Goal: Communication & Community: Answer question/provide support

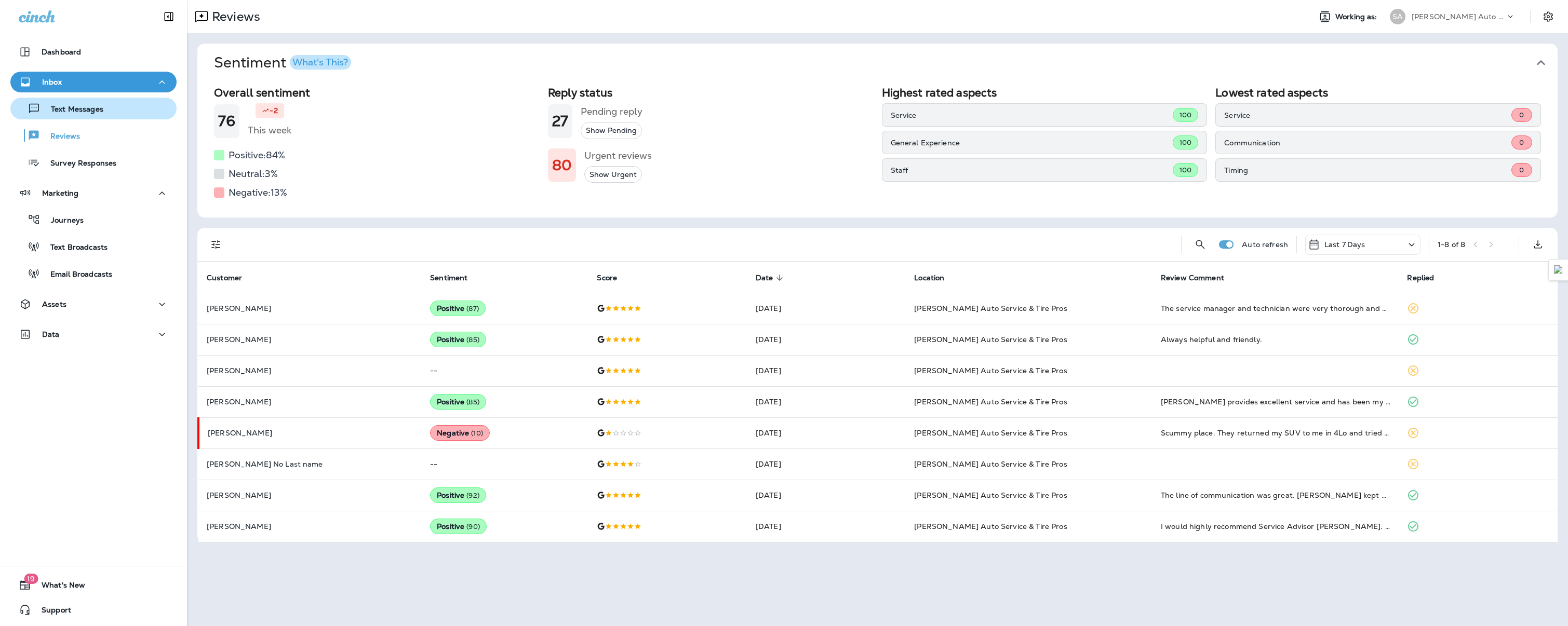
click at [91, 114] on p "Text Messages" at bounding box center [71, 110] width 63 height 10
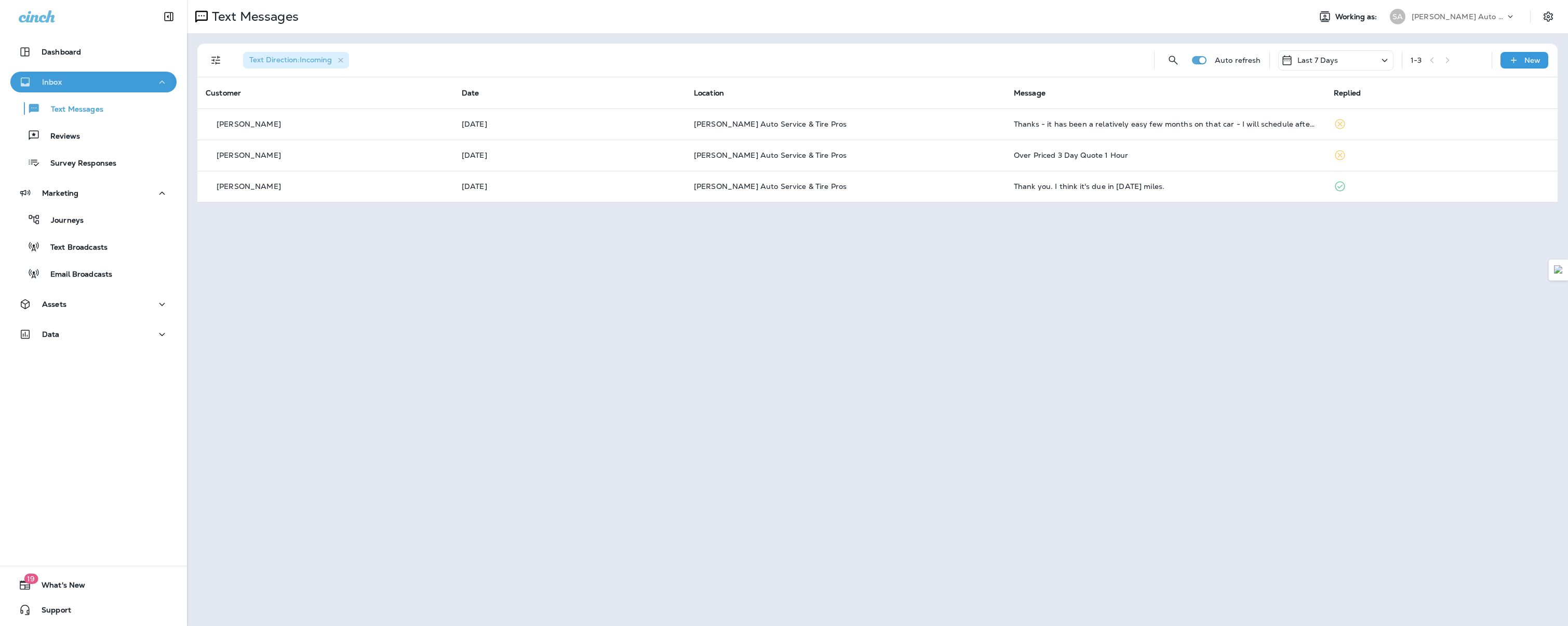
click at [86, 86] on div "Inbox" at bounding box center [92, 82] width 149 height 13
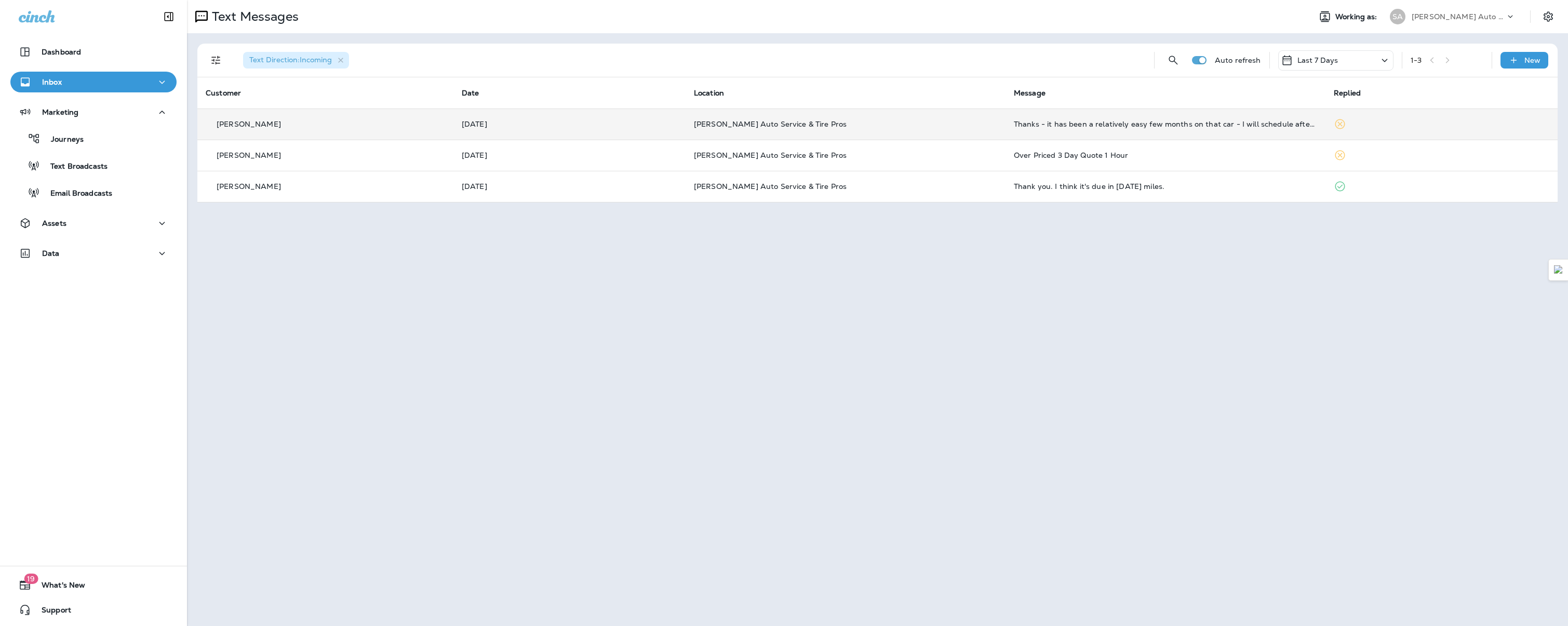
click at [227, 121] on p "[PERSON_NAME]" at bounding box center [248, 124] width 65 height 9
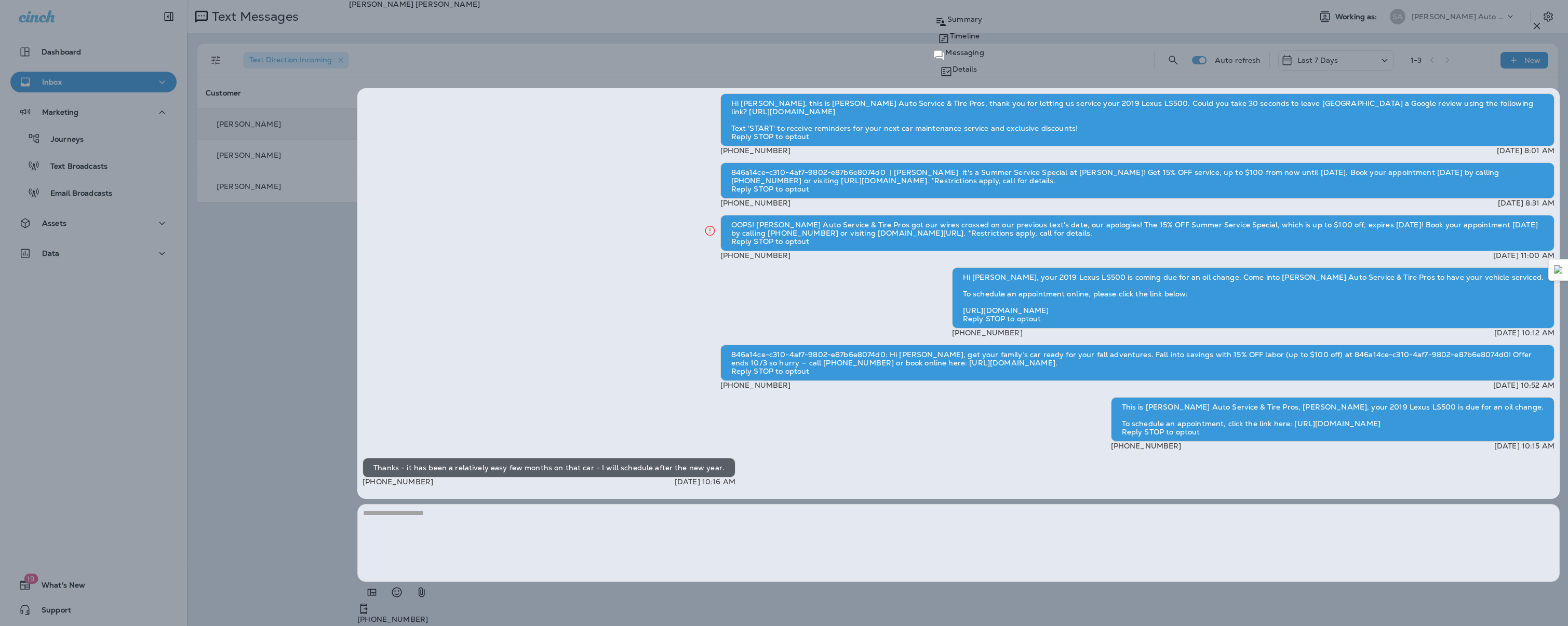
click at [1540, 19] on button "button" at bounding box center [1537, 26] width 21 height 21
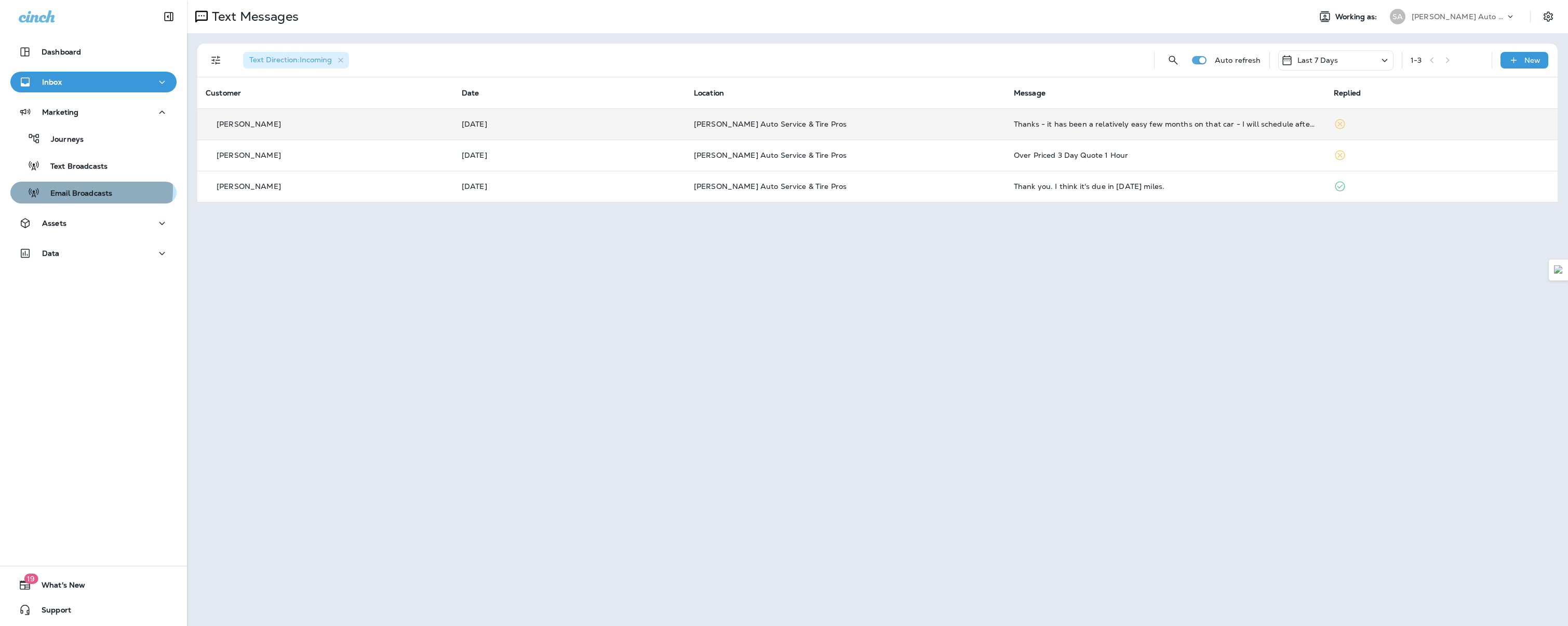
click at [81, 190] on p "Email Broadcasts" at bounding box center [76, 194] width 72 height 10
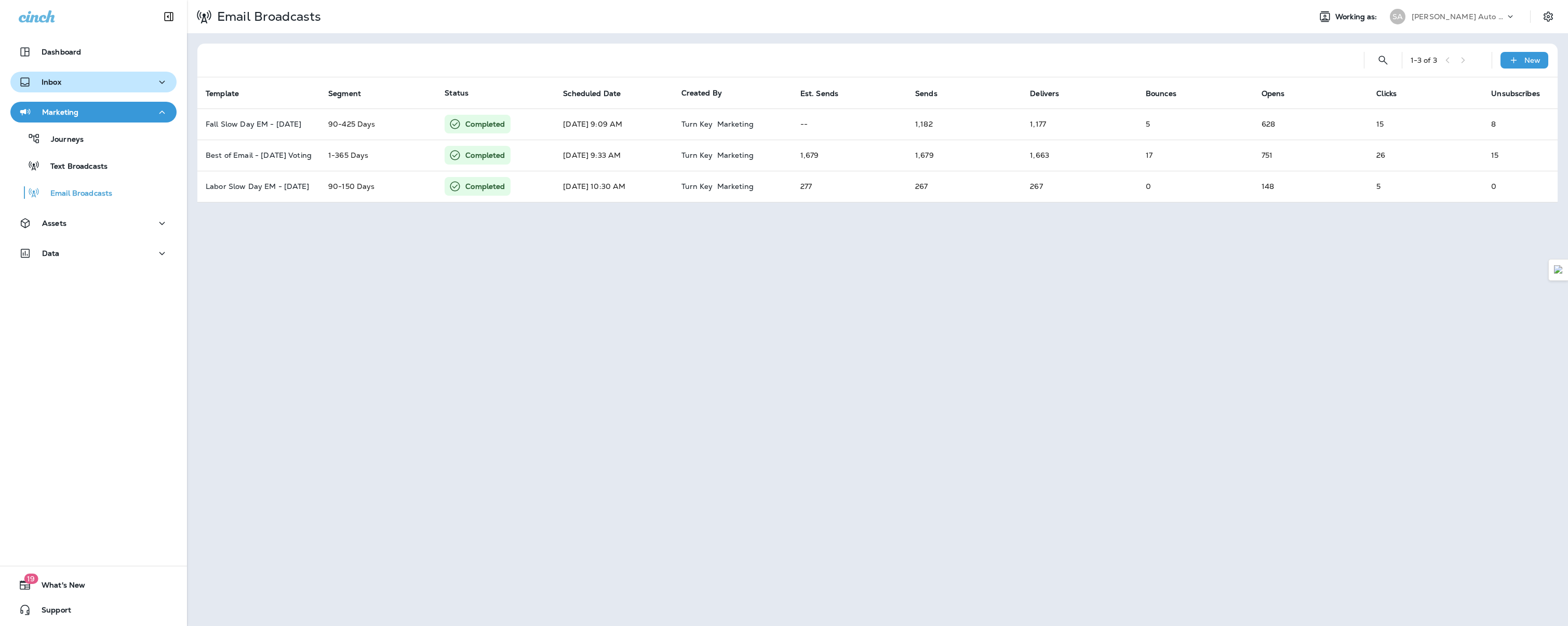
click at [54, 84] on p "Inbox" at bounding box center [51, 82] width 19 height 9
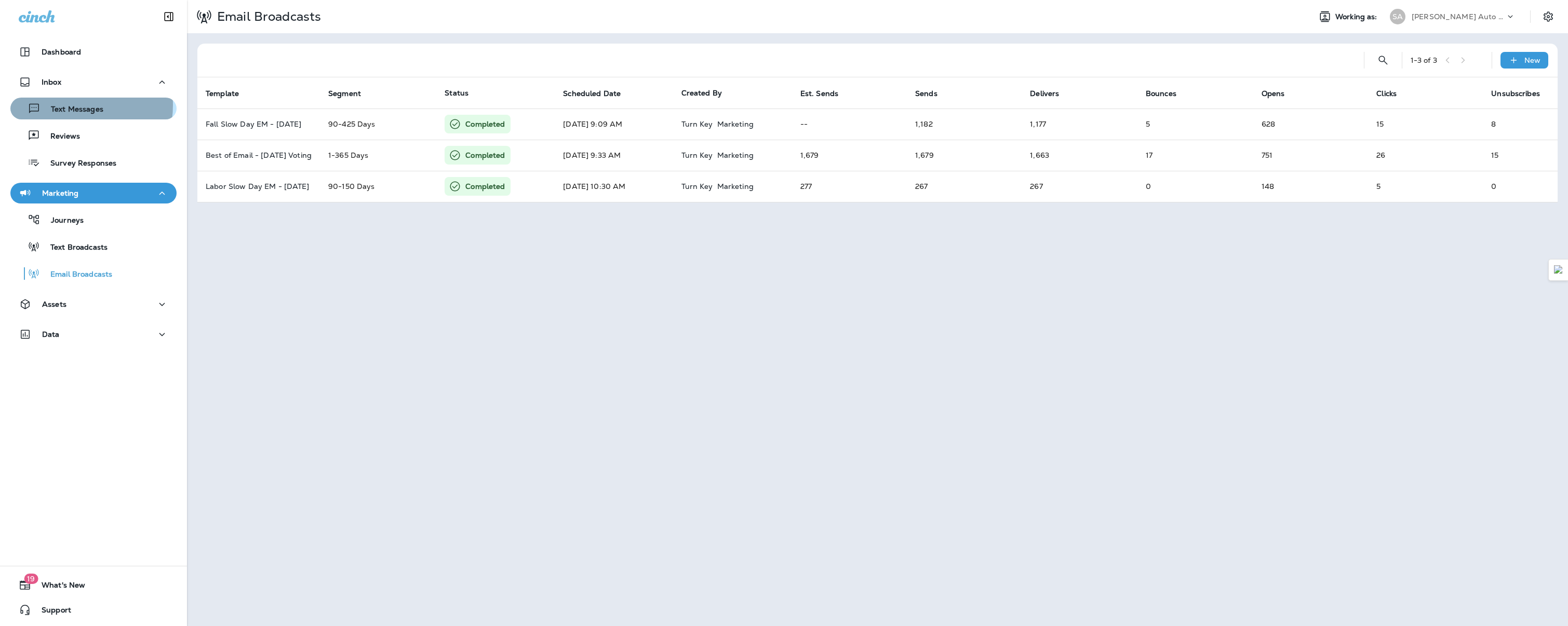
click at [62, 105] on p "Text Messages" at bounding box center [71, 110] width 63 height 10
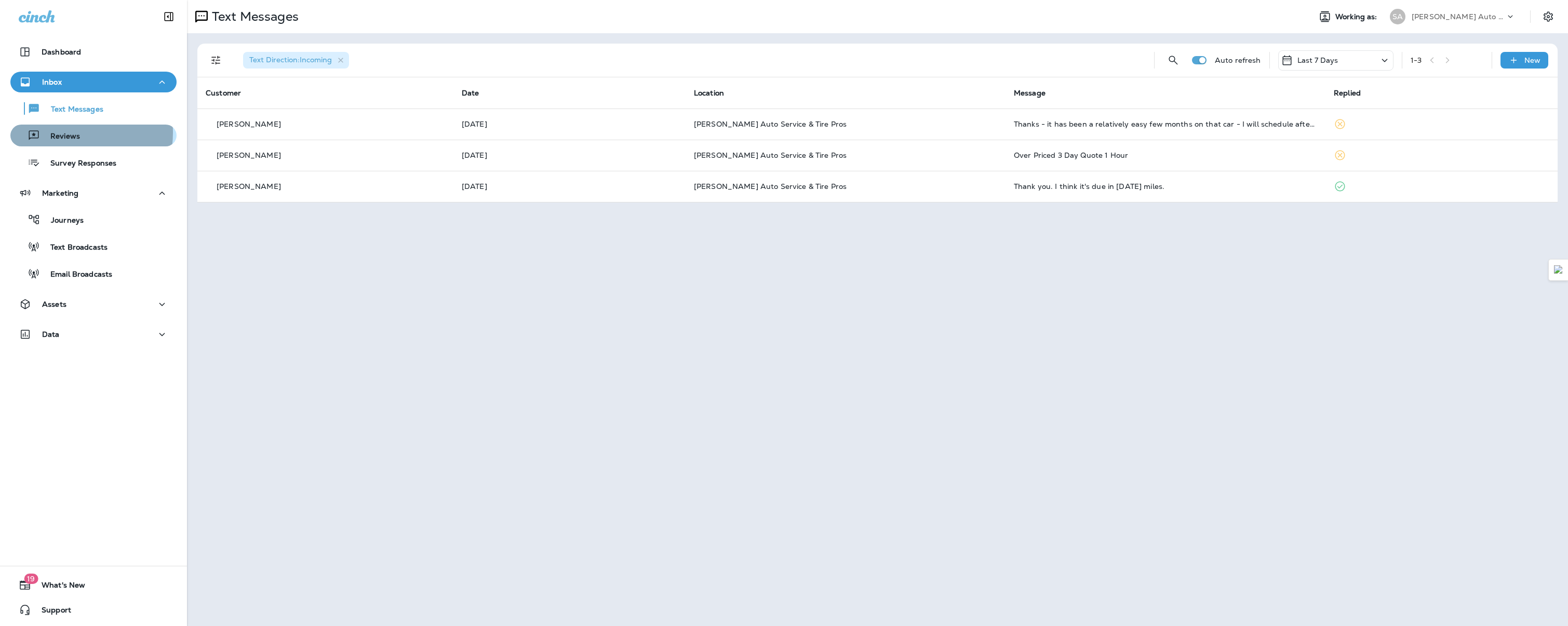
click at [63, 133] on p "Reviews" at bounding box center [61, 137] width 40 height 10
